Goal: Information Seeking & Learning: Find specific page/section

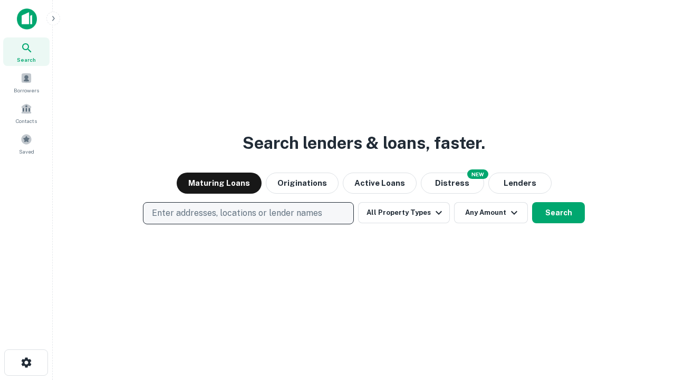
click at [248, 213] on p "Enter addresses, locations or lender names" at bounding box center [237, 213] width 170 height 13
type input "**********"
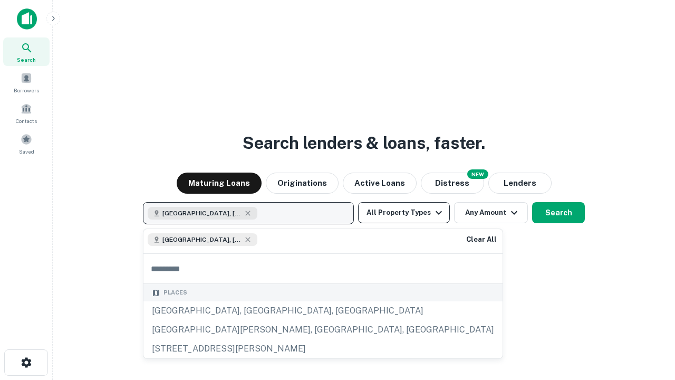
click at [404, 213] on button "All Property Types" at bounding box center [404, 212] width 92 height 21
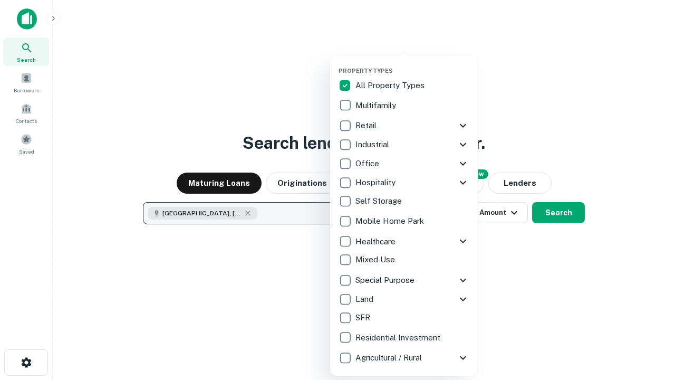
click at [412, 64] on button "button" at bounding box center [413, 64] width 148 height 1
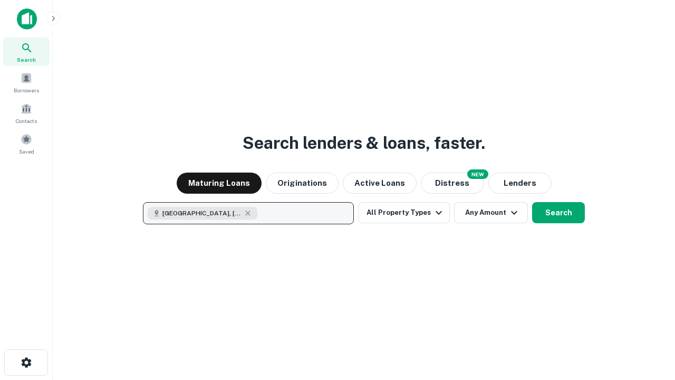
scroll to position [17, 0]
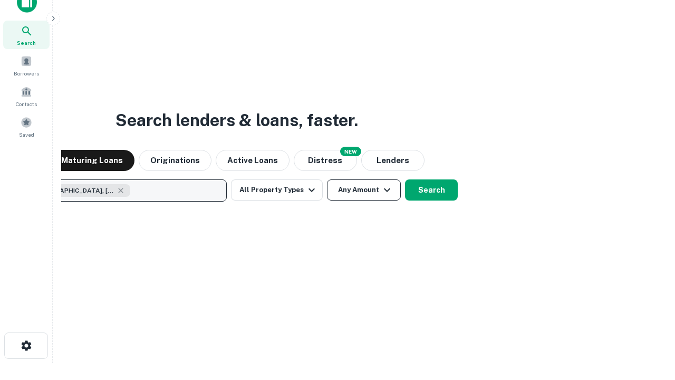
click at [327, 179] on button "Any Amount" at bounding box center [364, 189] width 74 height 21
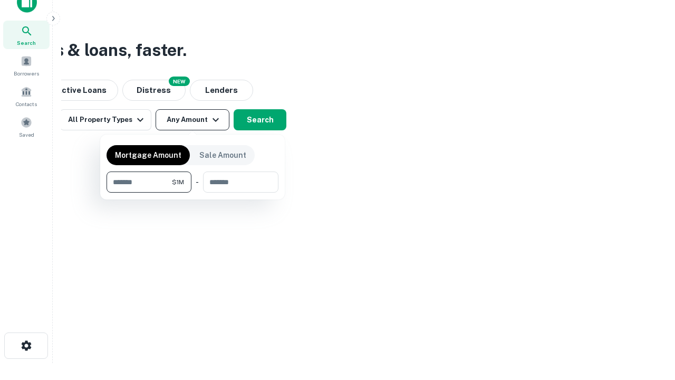
type input "*******"
click at [193, 193] on button "button" at bounding box center [193, 193] width 172 height 1
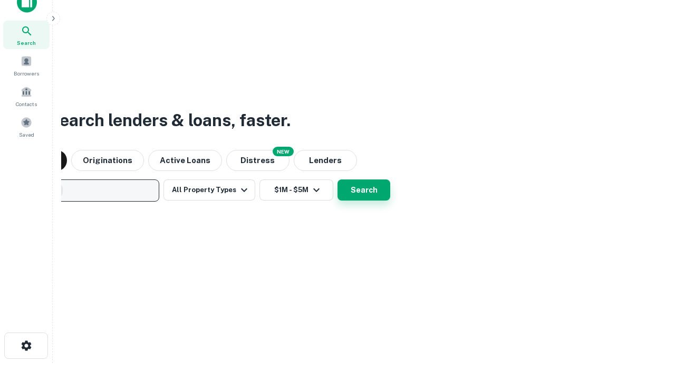
click at [338, 179] on button "Search" at bounding box center [364, 189] width 53 height 21
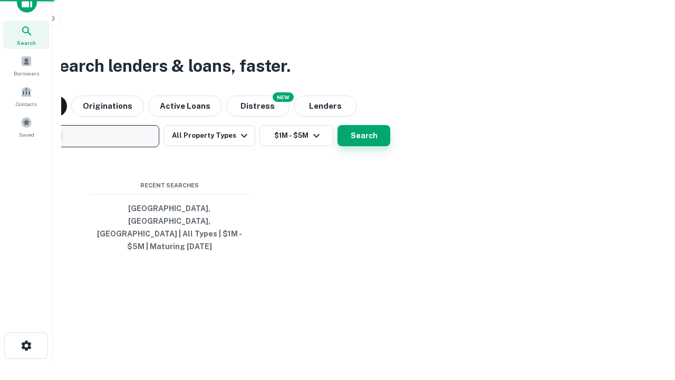
scroll to position [34, 299]
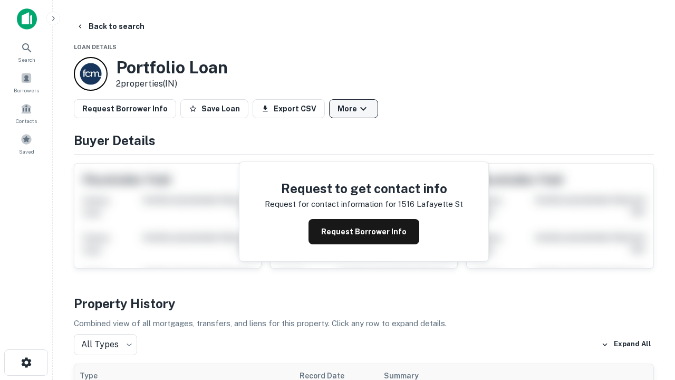
click at [353, 109] on button "More" at bounding box center [353, 108] width 49 height 19
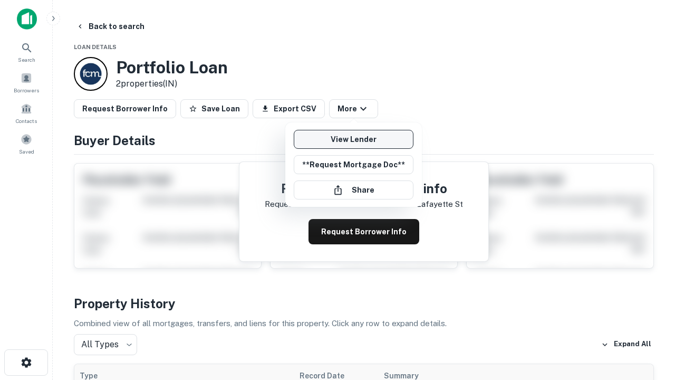
click at [353, 139] on link "View Lender" at bounding box center [354, 139] width 120 height 19
